Goal: Task Accomplishment & Management: Manage account settings

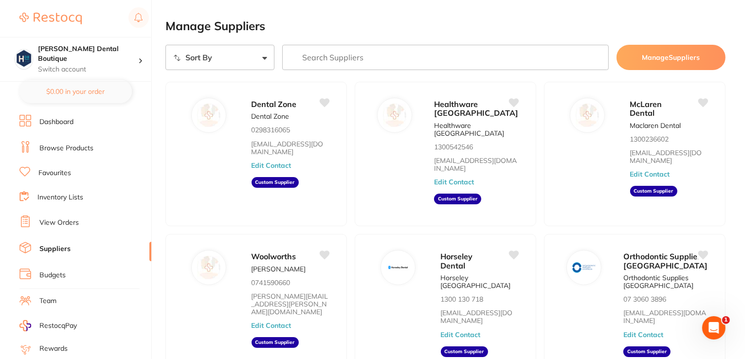
click at [472, 317] on div "Horseley Dental Horseley [GEOGRAPHIC_DATA] 1300 130 718 [EMAIL_ADDRESS][DOMAIN_…" at bounding box center [484, 310] width 86 height 120
click at [472, 331] on button "Edit Contact" at bounding box center [461, 335] width 40 height 8
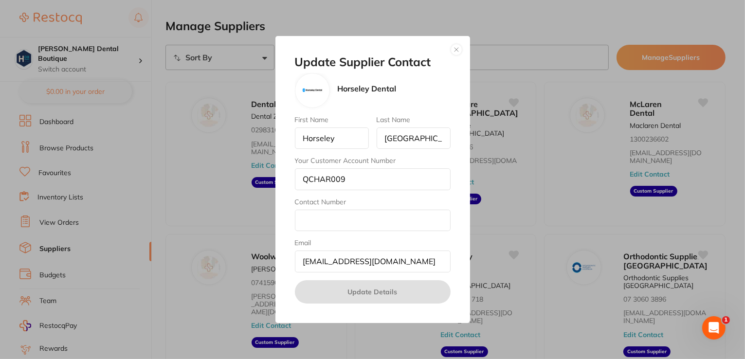
scroll to position [200, 0]
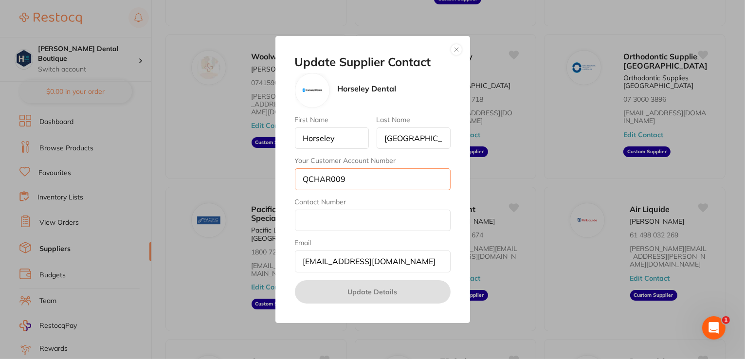
click at [376, 176] on input "QCHAR009" at bounding box center [373, 178] width 156 height 21
click at [373, 180] on input "QCHAR009" at bounding box center [373, 178] width 156 height 21
click at [361, 177] on input "QCHAR009" at bounding box center [373, 178] width 156 height 21
